Goal: Transaction & Acquisition: Purchase product/service

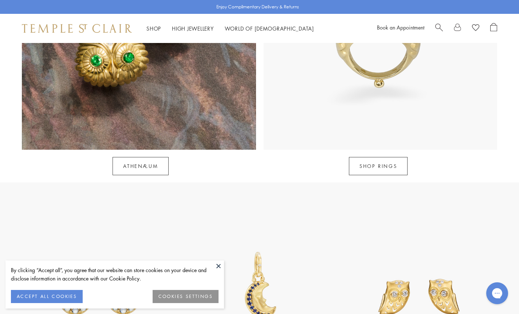
scroll to position [768, 0]
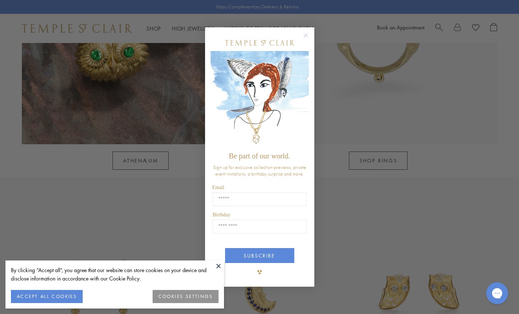
click at [305, 35] on circle "Close dialog" at bounding box center [305, 35] width 9 height 9
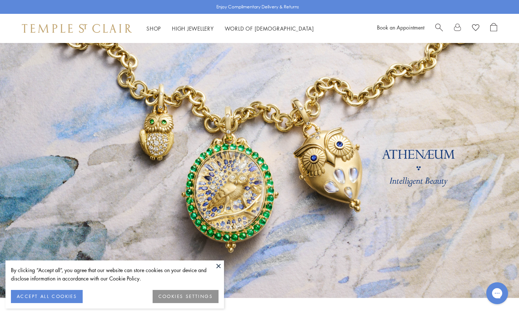
scroll to position [0, 0]
click at [77, 296] on button "ACCEPT ALL COOKIES" at bounding box center [47, 296] width 72 height 13
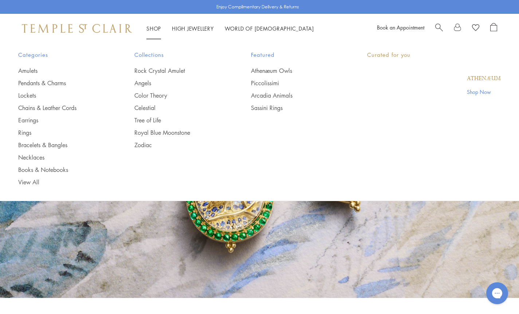
click at [158, 30] on link "Shop Shop" at bounding box center [153, 28] width 15 height 7
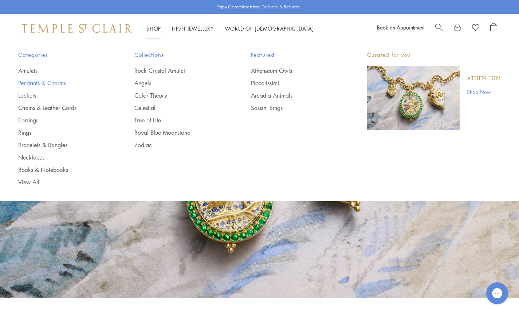
click at [36, 83] on link "Pendants & Charms" at bounding box center [61, 83] width 87 height 8
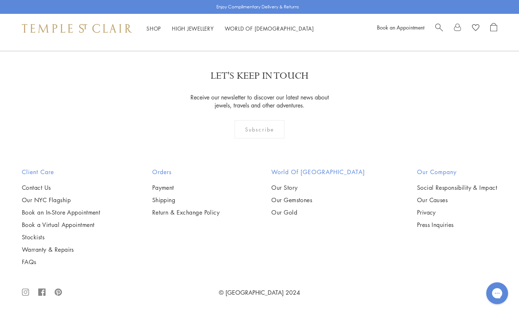
scroll to position [4392, 0]
click at [249, 21] on link "2" at bounding box center [248, 11] width 24 height 20
click at [285, 22] on link "3" at bounding box center [283, 12] width 24 height 20
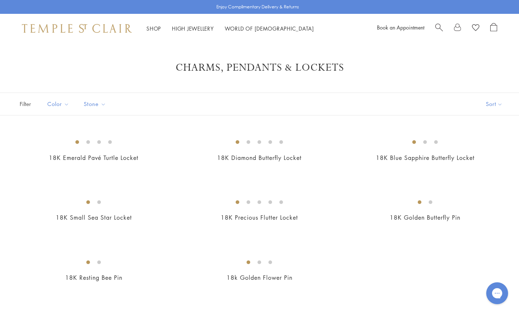
click at [440, 27] on span "Search" at bounding box center [439, 27] width 8 height 8
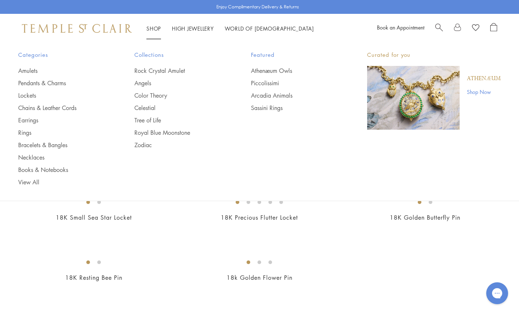
type input "**********"
click at [153, 28] on link "Shop Shop" at bounding box center [153, 28] width 15 height 7
click at [27, 68] on link "Amulets" at bounding box center [61, 71] width 87 height 8
